Goal: Find specific page/section: Find specific page/section

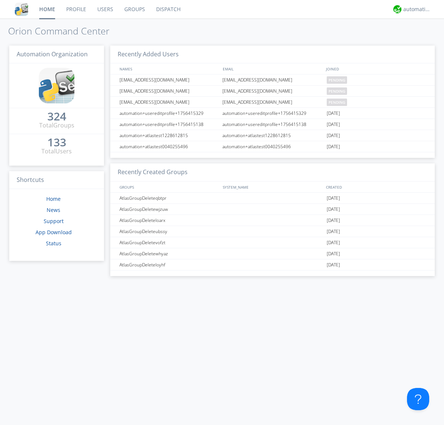
click at [168, 9] on link "Dispatch" at bounding box center [169, 9] width 36 height 19
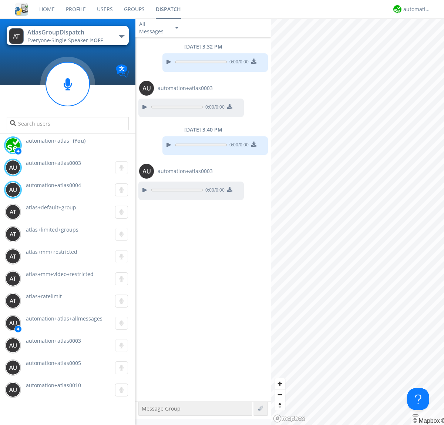
click at [121, 36] on div "button" at bounding box center [122, 36] width 6 height 3
click at [0, 0] on span "AtlasGroupDispatch2" at bounding box center [0, 0] width 0 height 0
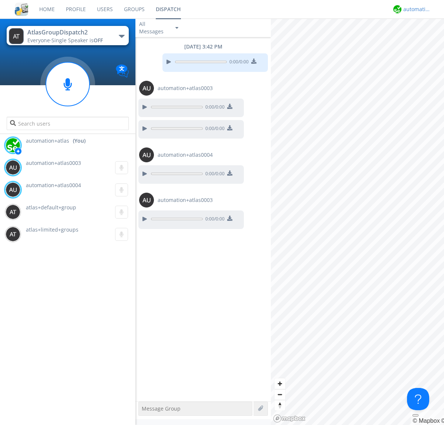
click at [415, 9] on div "automation+atlas" at bounding box center [418, 9] width 28 height 7
